Goal: Check status

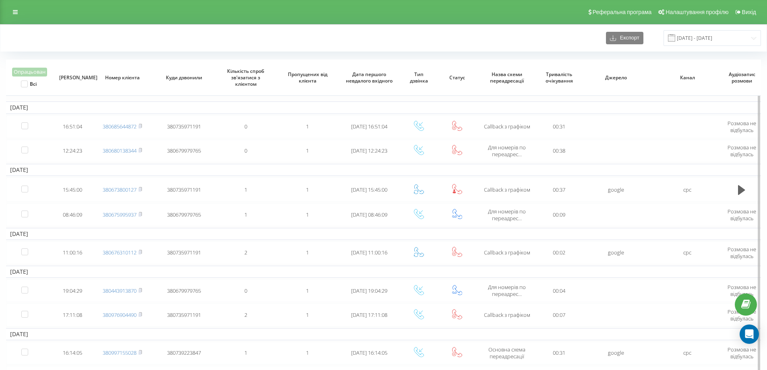
drag, startPoint x: 140, startPoint y: 126, endPoint x: 124, endPoint y: 76, distance: 52.3
click at [140, 126] on rect at bounding box center [139, 127] width 2 height 4
